Goal: Transaction & Acquisition: Purchase product/service

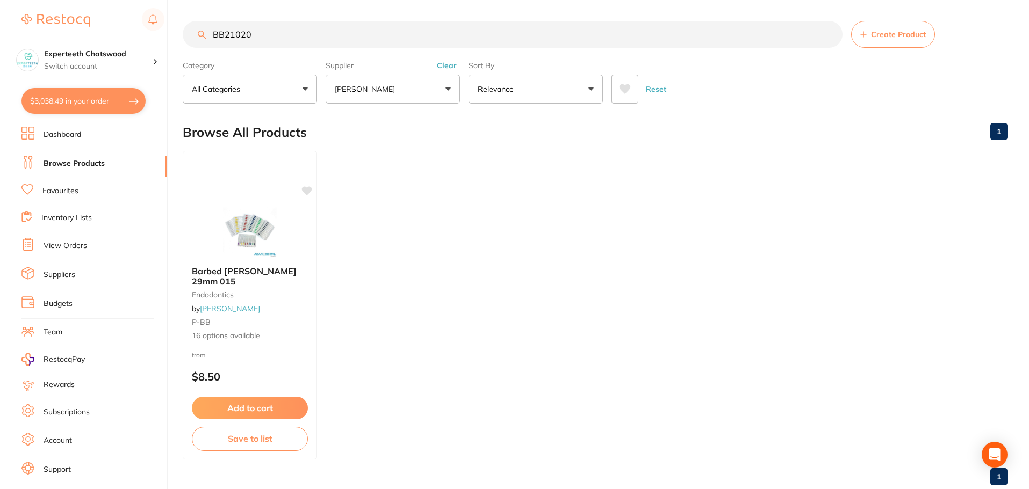
drag, startPoint x: 287, startPoint y: 35, endPoint x: 0, endPoint y: 3, distance: 288.6
click at [96, 25] on div "$3,038.49 Experteeth Chatswood Switch account Experteeth Chatswood $3,038.49 in…" at bounding box center [514, 243] width 1029 height 489
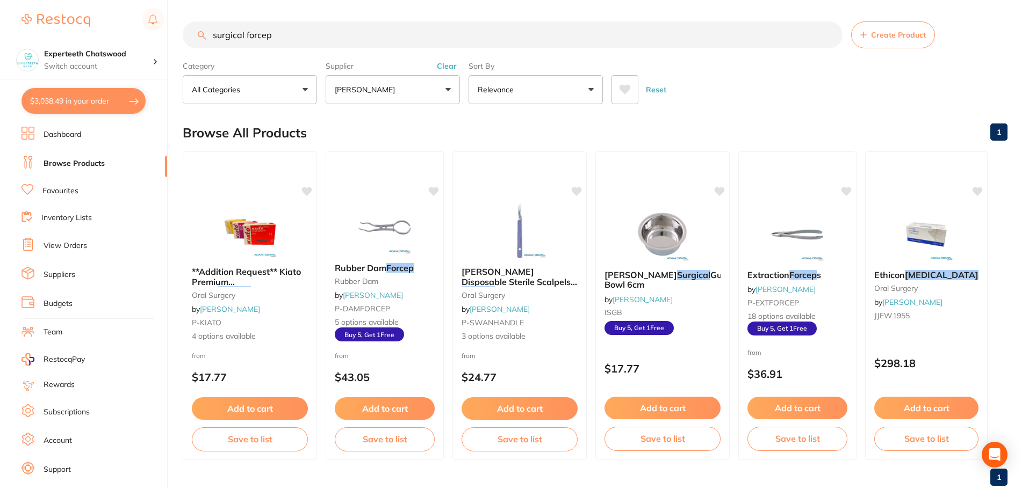
click at [420, 92] on button "[PERSON_NAME]" at bounding box center [393, 89] width 134 height 29
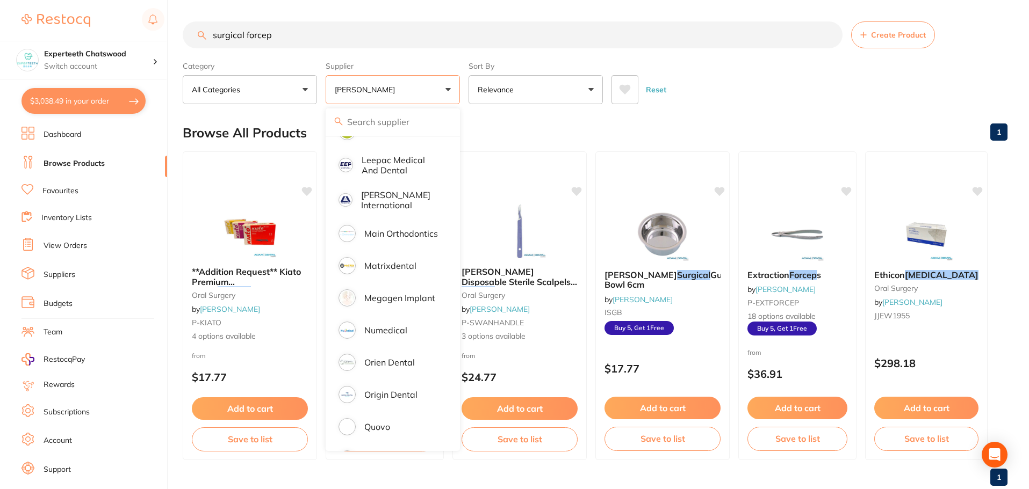
scroll to position [591, 0]
click at [388, 388] on p "Origin Dental" at bounding box center [390, 393] width 53 height 10
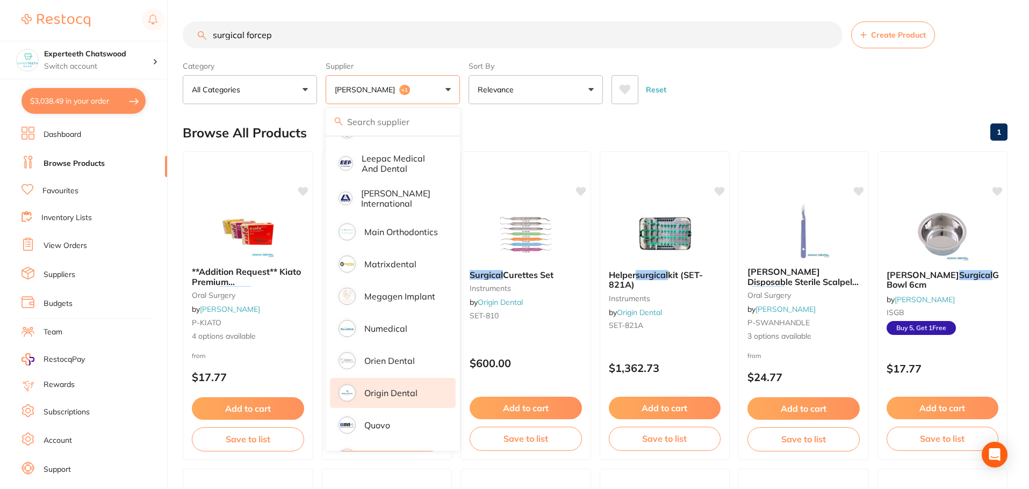
click at [925, 86] on div "Reset" at bounding box center [804, 86] width 387 height 38
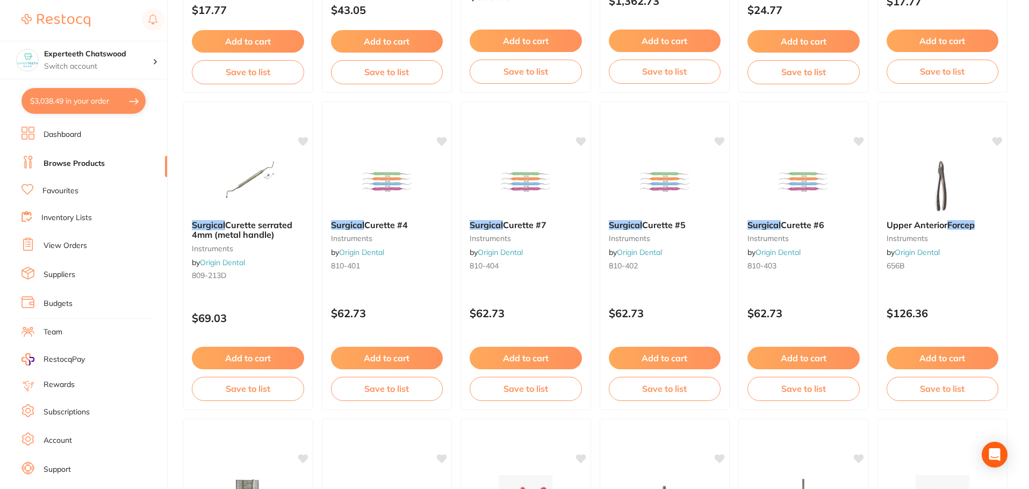
scroll to position [0, 0]
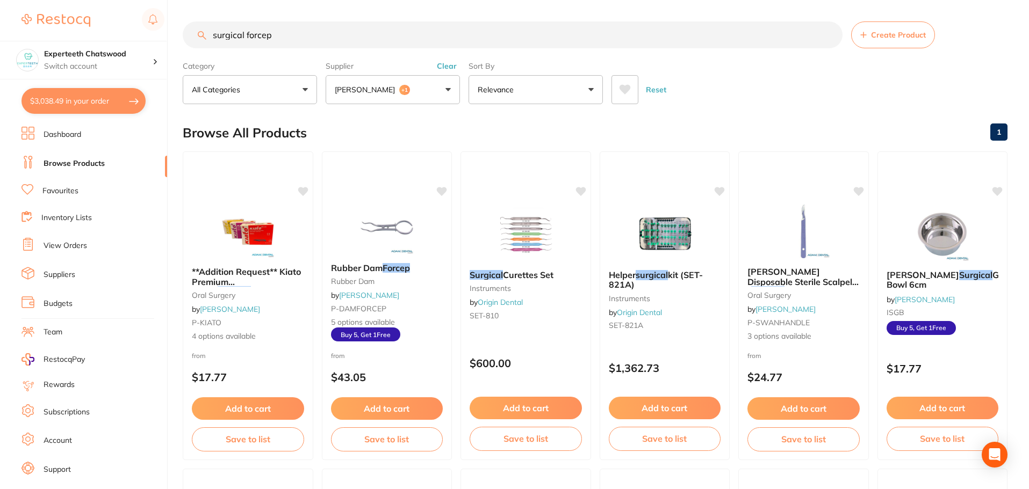
drag, startPoint x: 248, startPoint y: 35, endPoint x: 177, endPoint y: 35, distance: 70.9
click at [177, 35] on div "$3,038.49 Experteeth Chatswood Switch account Experteeth Chatswood $3,038.49 in…" at bounding box center [514, 244] width 1029 height 489
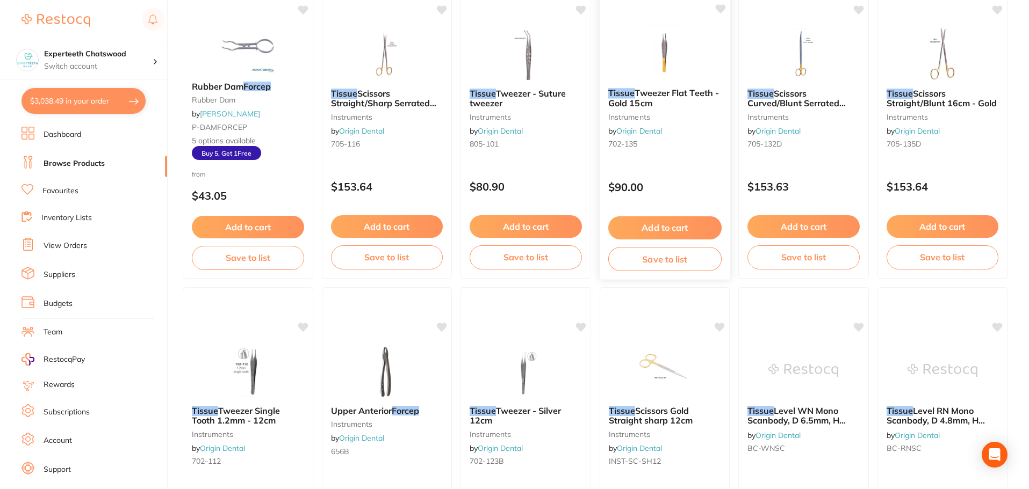
scroll to position [161, 0]
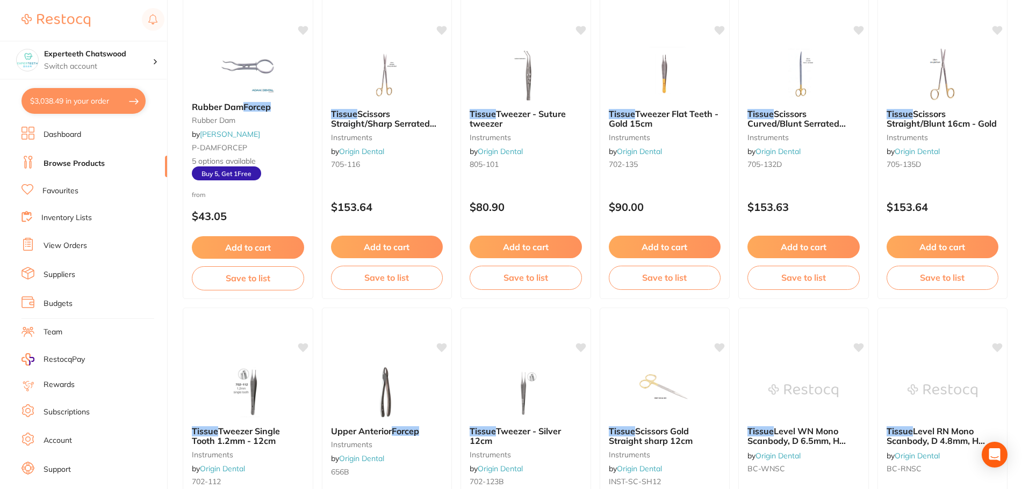
drag, startPoint x: 703, startPoint y: 282, endPoint x: 685, endPoint y: 264, distance: 25.1
click at [685, 264] on div "Add to cart Save to list" at bounding box center [664, 262] width 129 height 71
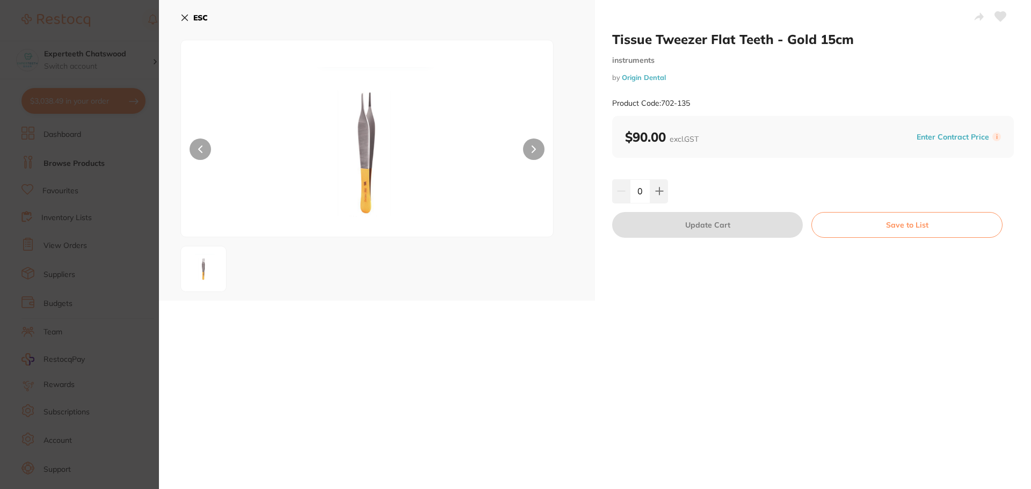
click at [200, 20] on b "ESC" at bounding box center [200, 18] width 15 height 10
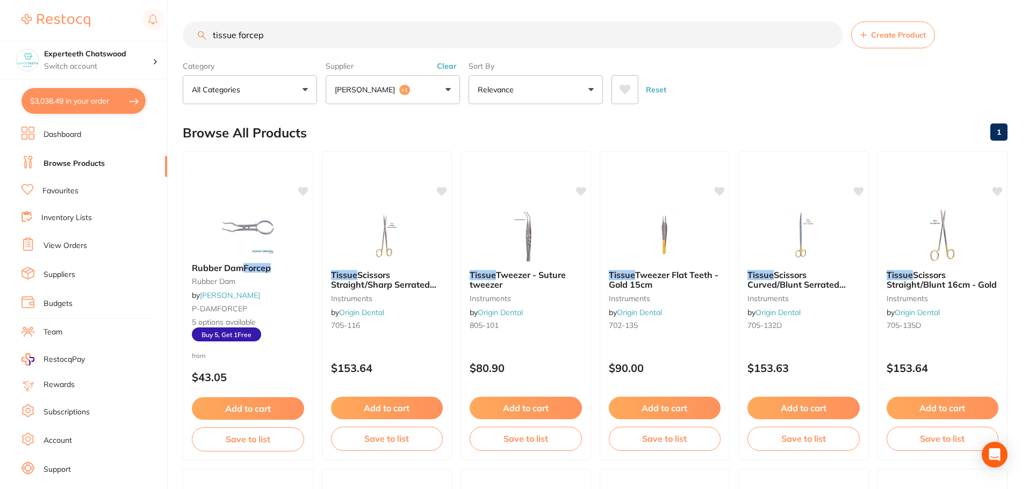
drag, startPoint x: 307, startPoint y: 35, endPoint x: 29, endPoint y: 1, distance: 280.4
click at [29, 1] on div "$3,038.49 Experteeth Chatswood Switch account Experteeth Chatswood $3,038.49 in…" at bounding box center [514, 244] width 1029 height 489
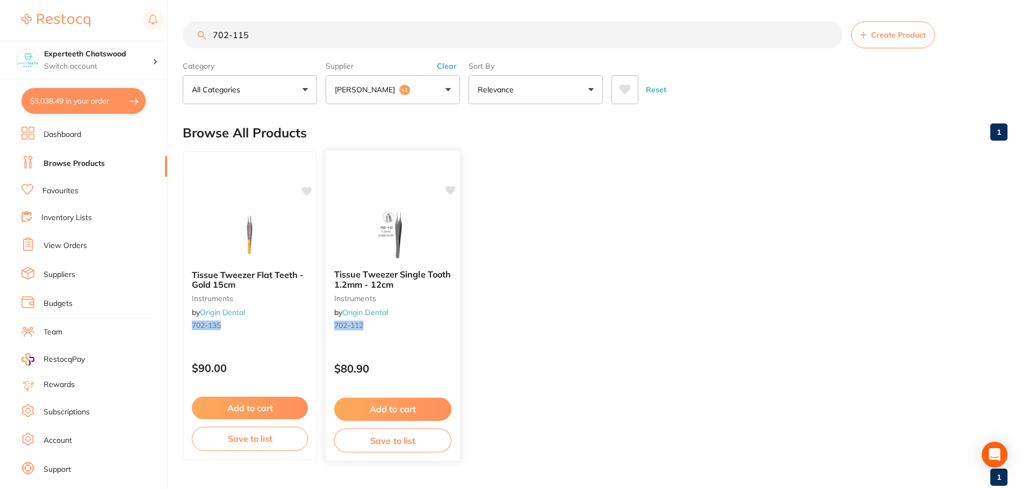
type input "702-115"
click at [397, 247] on img at bounding box center [392, 234] width 70 height 54
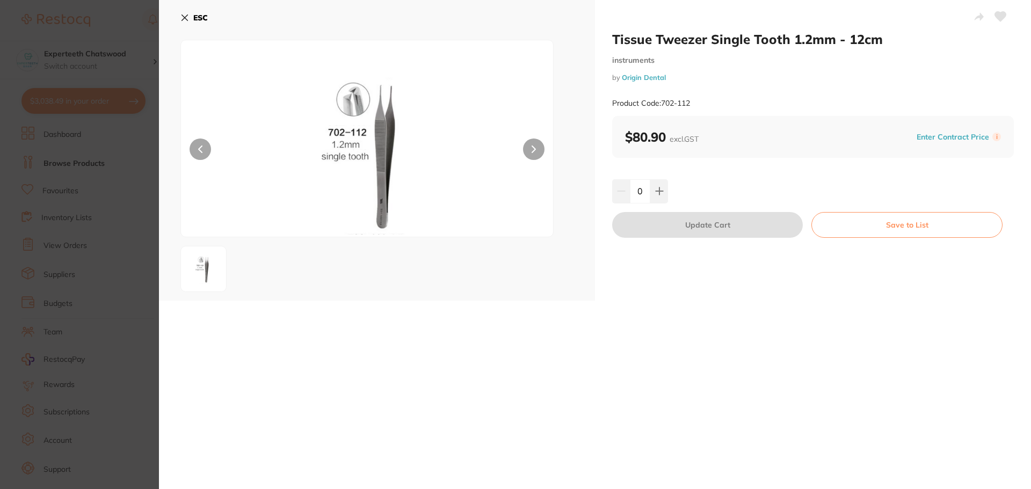
click at [192, 17] on button "ESC" at bounding box center [193, 18] width 27 height 18
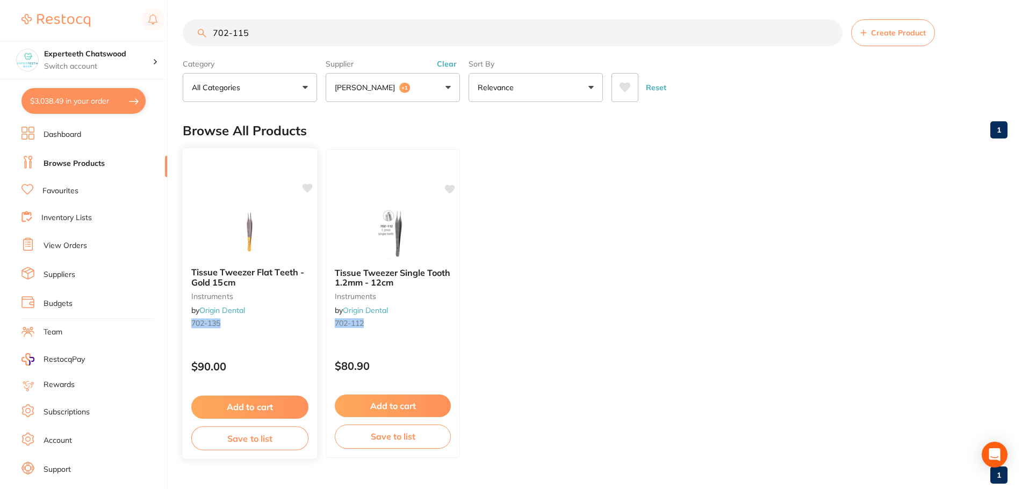
click at [253, 237] on img at bounding box center [249, 232] width 70 height 54
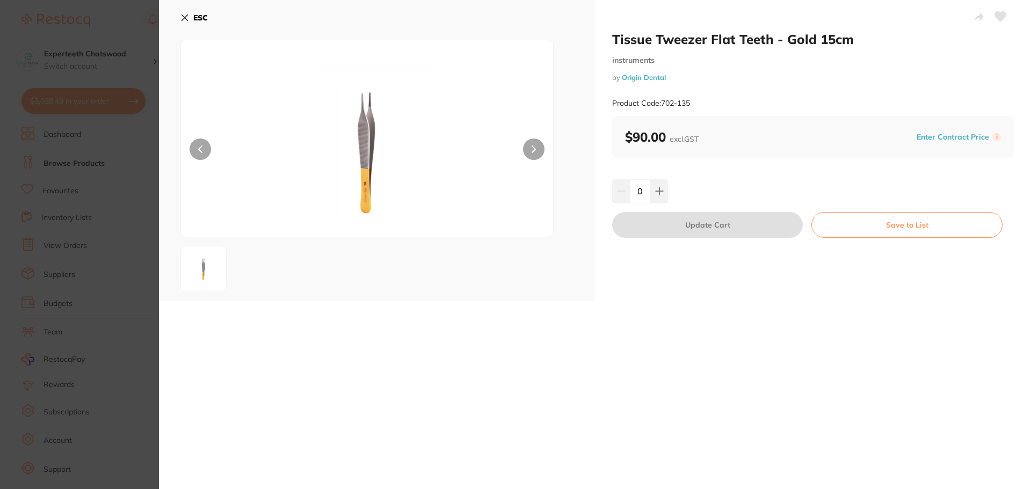
click at [364, 187] on img at bounding box center [367, 152] width 223 height 170
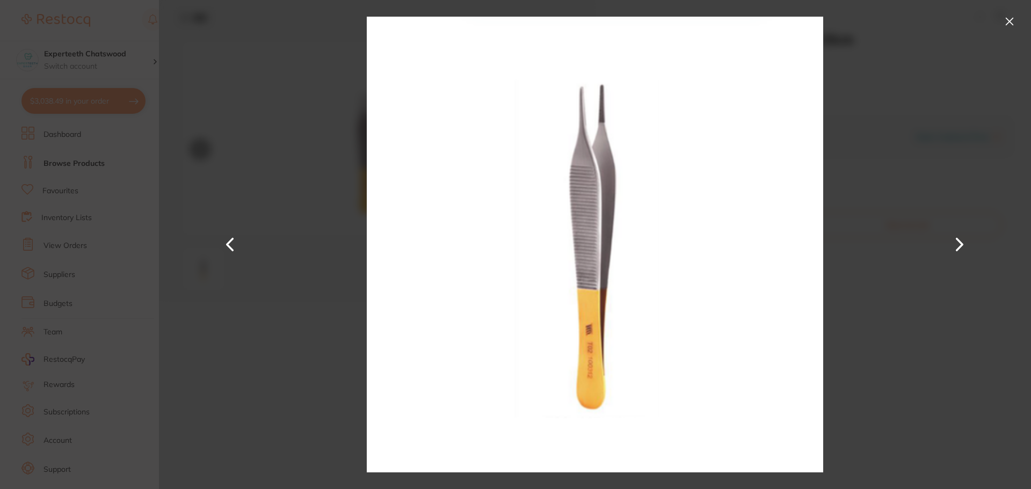
click at [1016, 19] on button at bounding box center [1009, 21] width 17 height 17
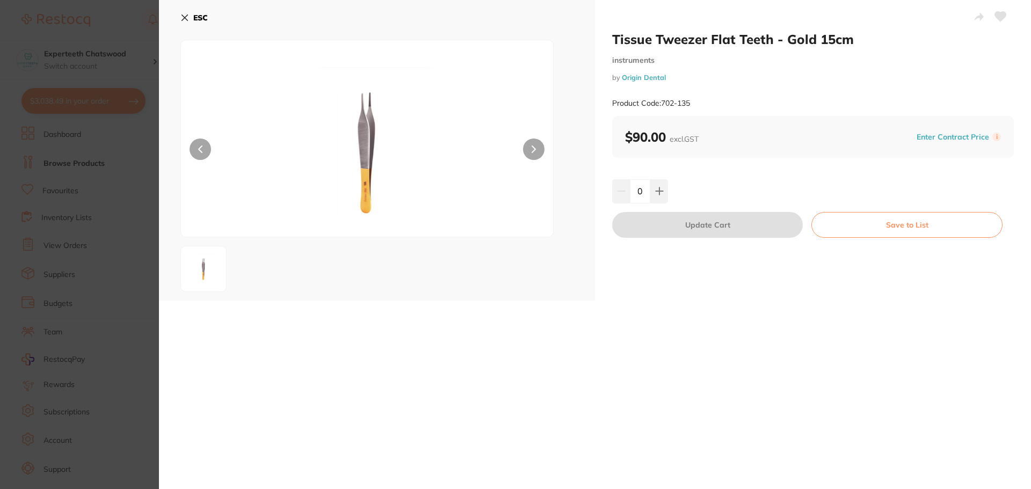
click at [193, 22] on button "ESC" at bounding box center [193, 18] width 27 height 18
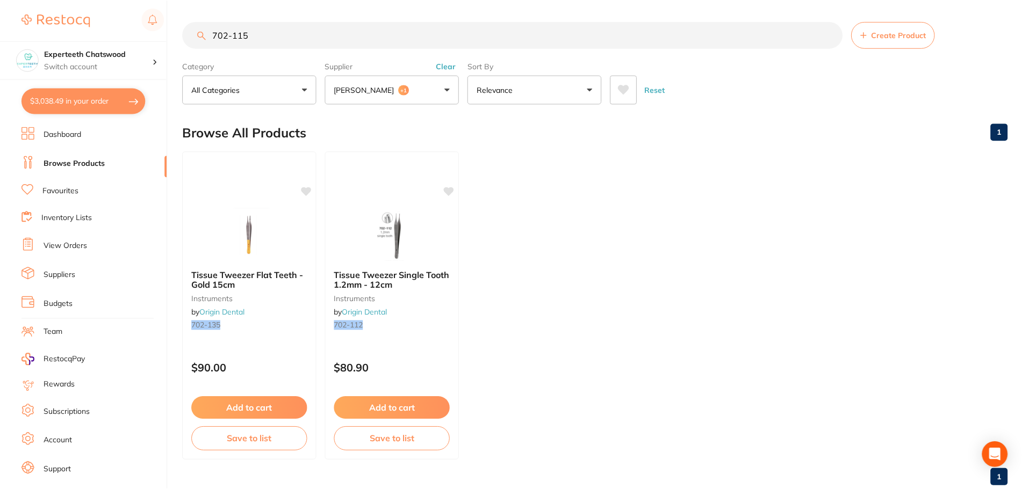
scroll to position [2, 0]
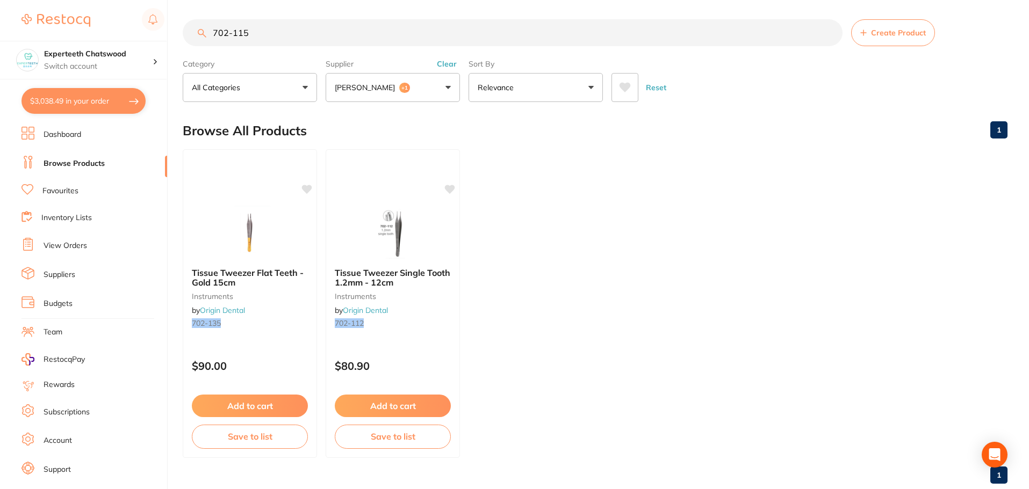
click at [874, 290] on ul "Tissue Tweezer Flat Teeth - Gold 15cm instruments by Origin Dental 702-135 $90.…" at bounding box center [595, 303] width 825 height 309
